Goal: Navigation & Orientation: Find specific page/section

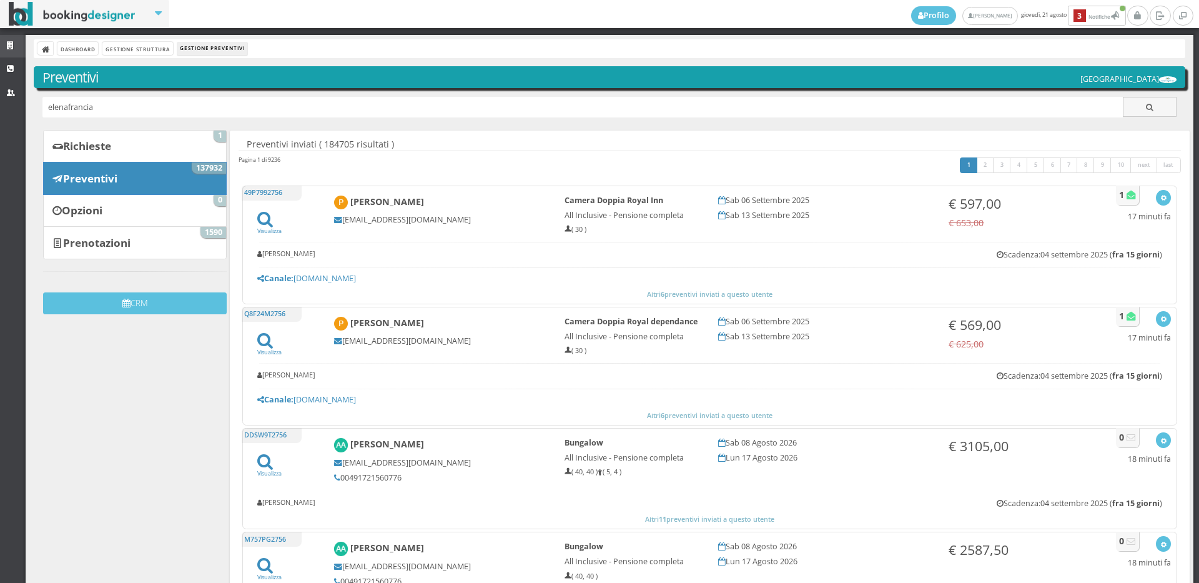
click at [14, 44] on icon at bounding box center [12, 46] width 10 height 8
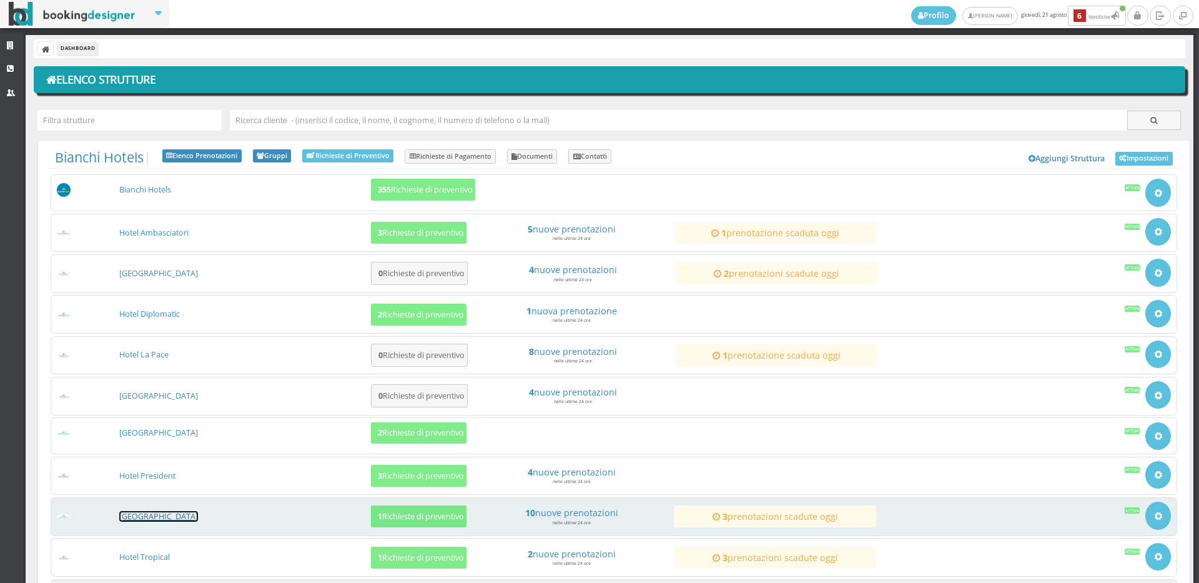
click at [152, 514] on link "[GEOGRAPHIC_DATA]" at bounding box center [158, 516] width 79 height 11
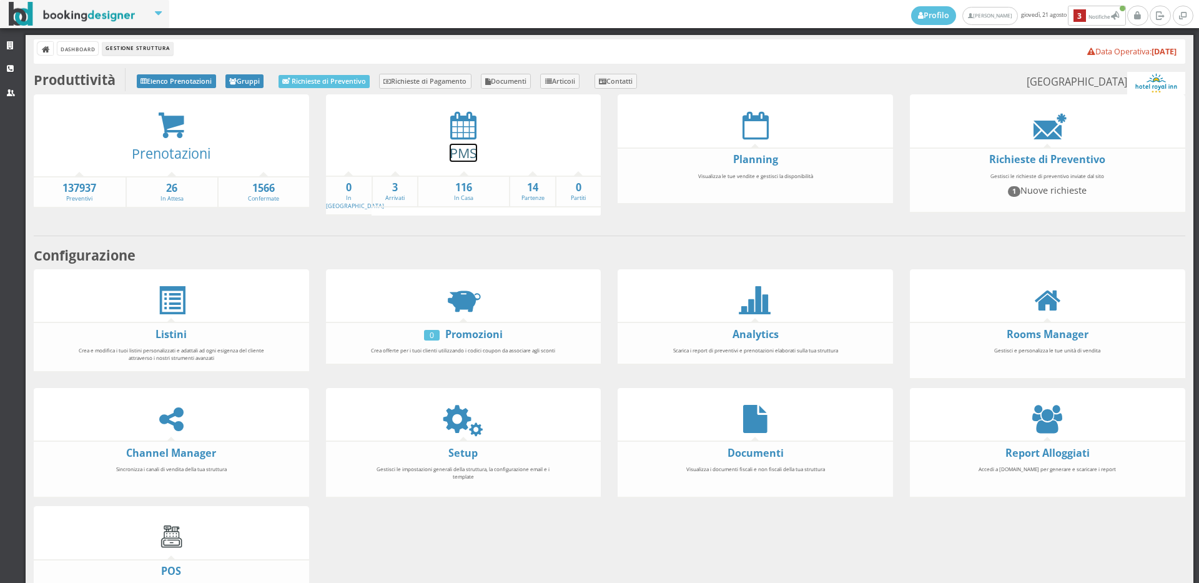
click at [452, 154] on link "PMS" at bounding box center [463, 153] width 27 height 18
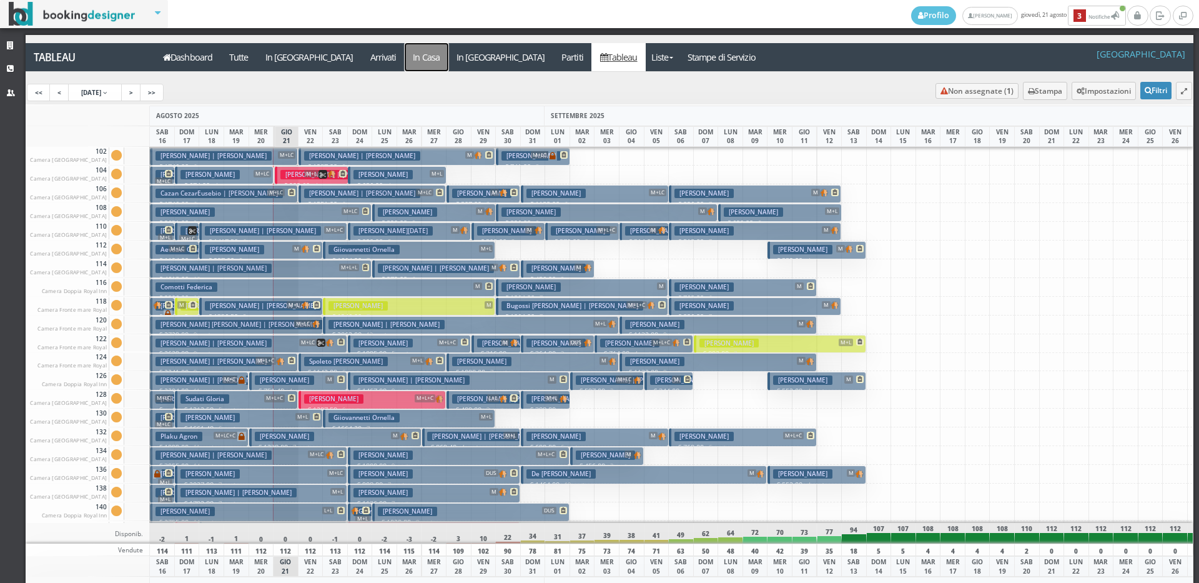
click at [405, 54] on a=pms-instay-reservations"] "In Casa" at bounding box center [427, 57] width 44 height 28
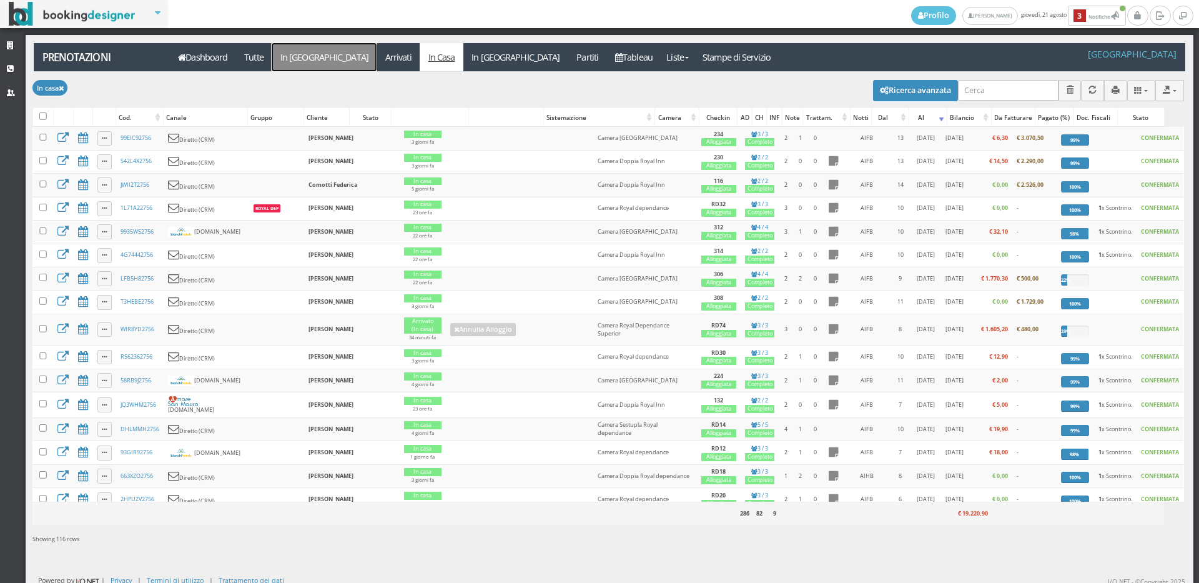
click at [302, 54] on link "In [GEOGRAPHIC_DATA]" at bounding box center [324, 57] width 105 height 28
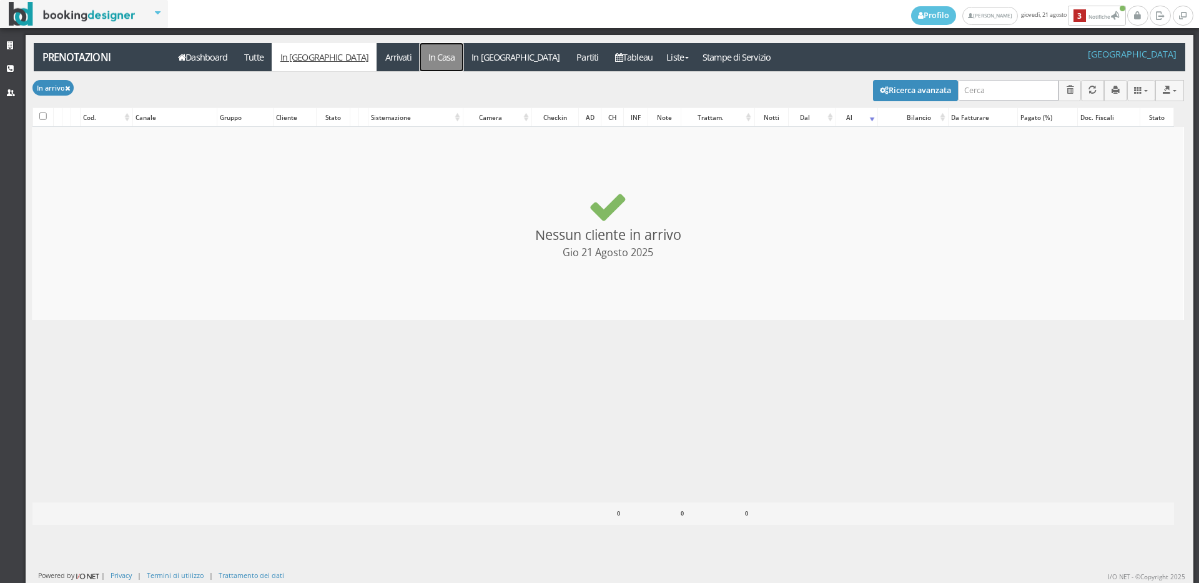
click at [420, 58] on link "In Casa" at bounding box center [442, 57] width 44 height 28
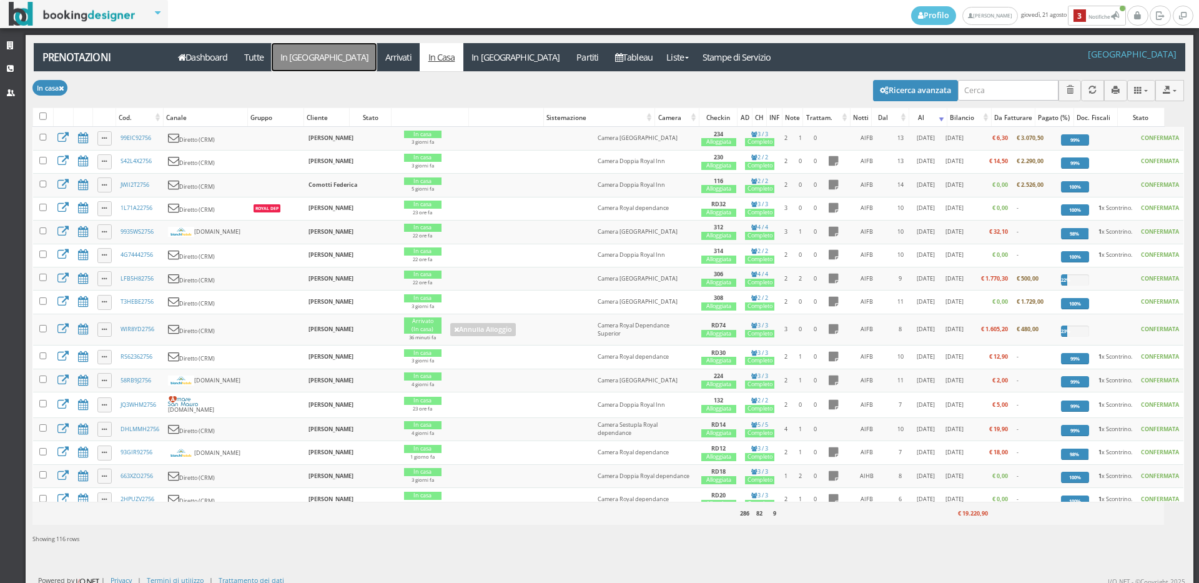
click at [285, 71] on link "In [GEOGRAPHIC_DATA]" at bounding box center [324, 57] width 105 height 28
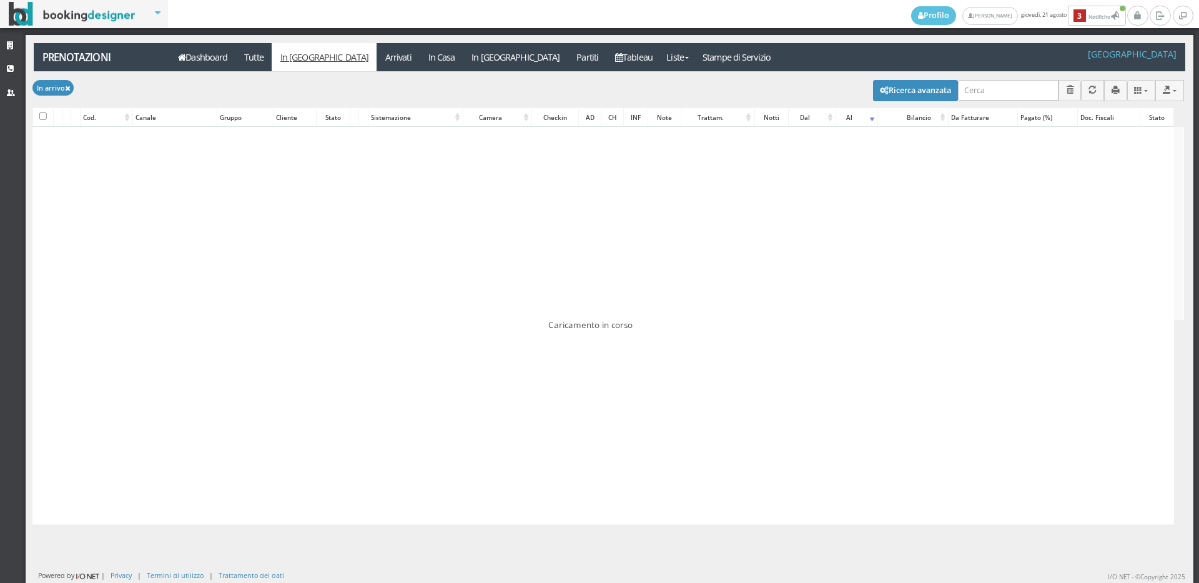
checkbox input "false"
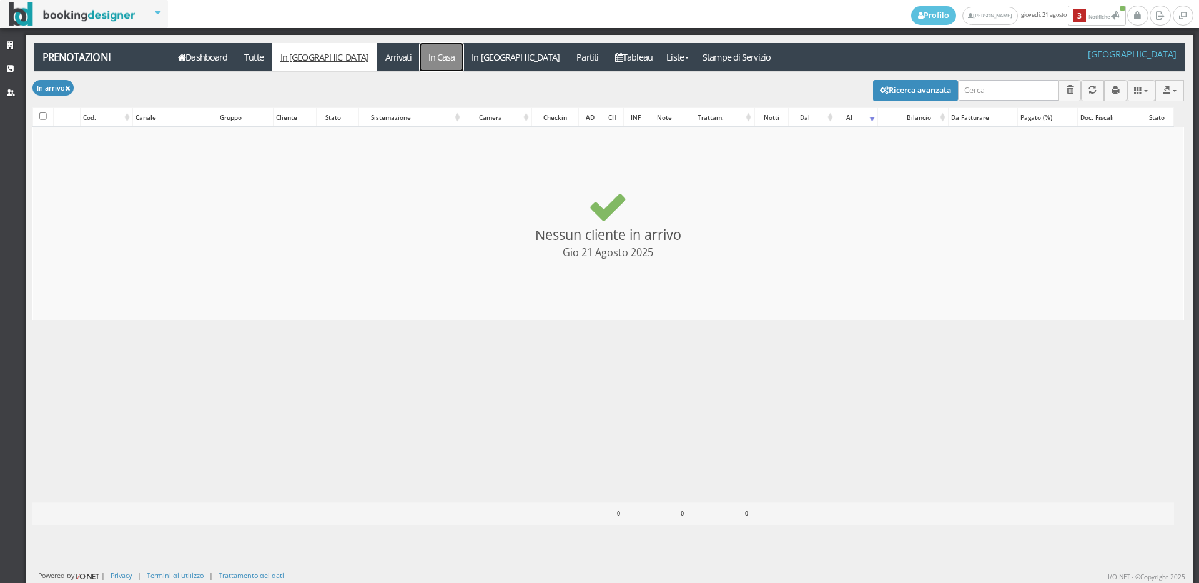
click at [420, 65] on link "In Casa" at bounding box center [442, 57] width 44 height 28
